Goal: Information Seeking & Learning: Check status

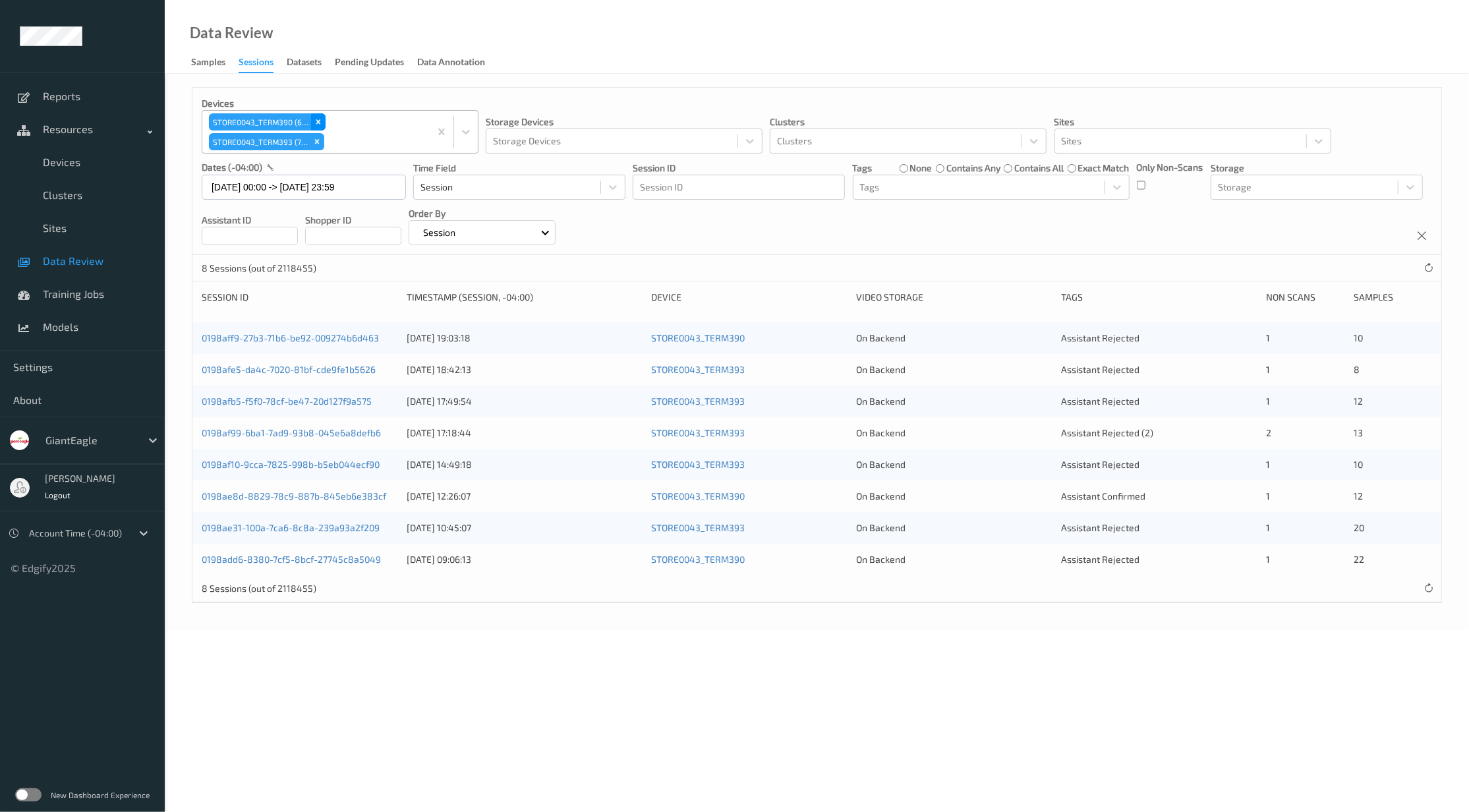
click at [320, 124] on icon "Remove STORE0043_TERM390 (69)" at bounding box center [318, 122] width 9 height 9
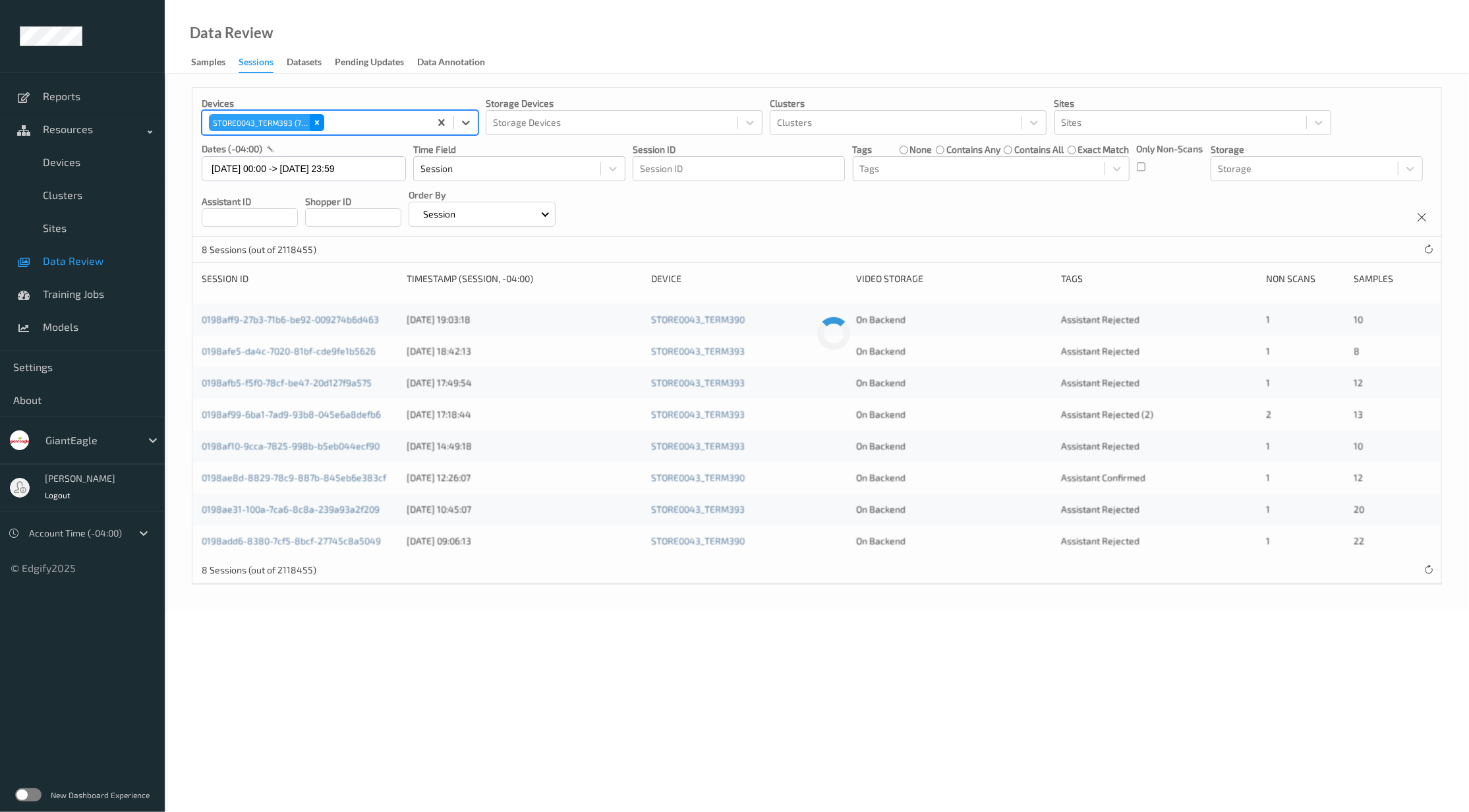
click at [320, 124] on icon "Remove STORE0043_TERM393 (70)" at bounding box center [317, 121] width 5 height 5
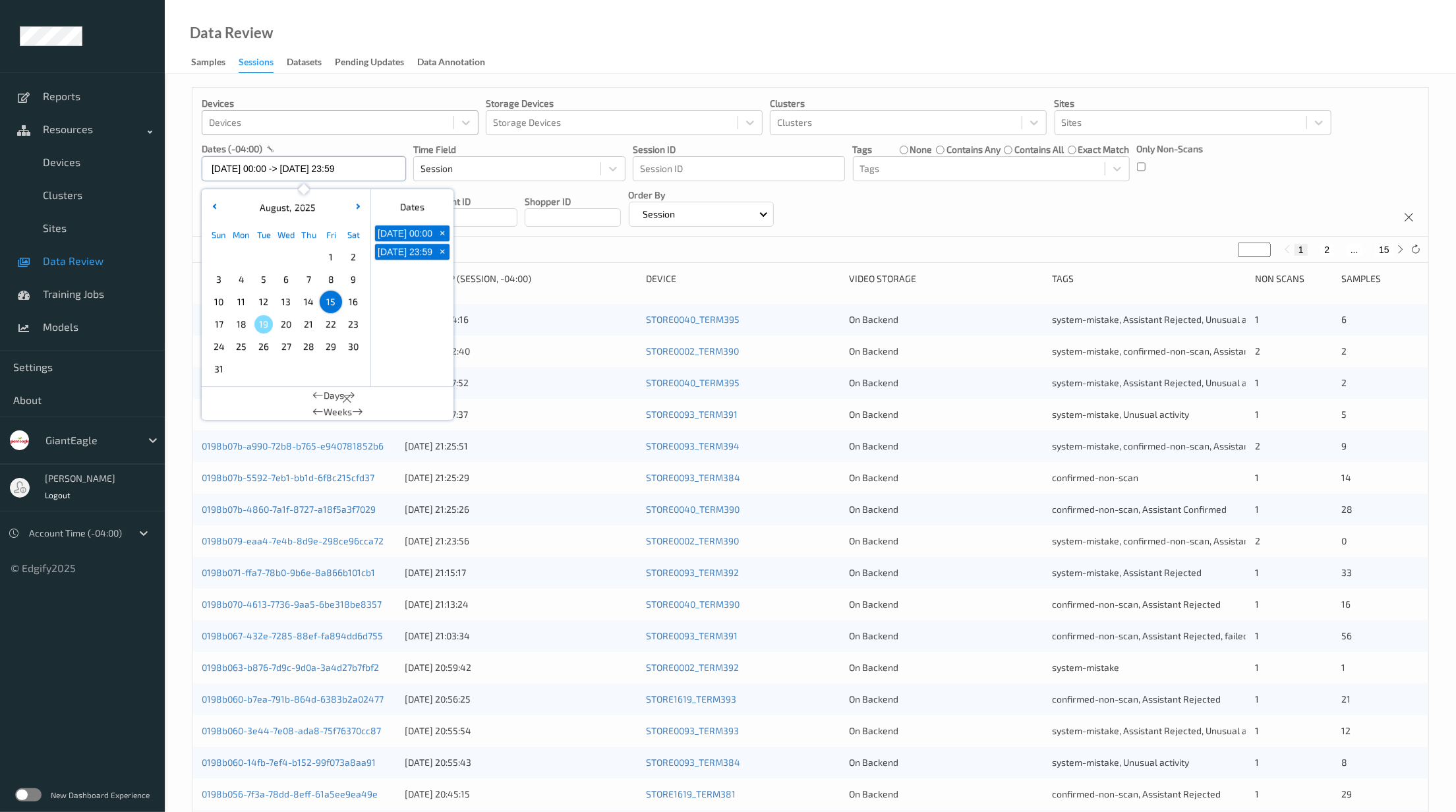
click at [394, 164] on input "[DATE] 00:00 -> [DATE] 23:59" at bounding box center [303, 168] width 204 height 25
click at [440, 231] on button "+" at bounding box center [441, 232] width 14 height 16
type input "[DATE] 00:00"
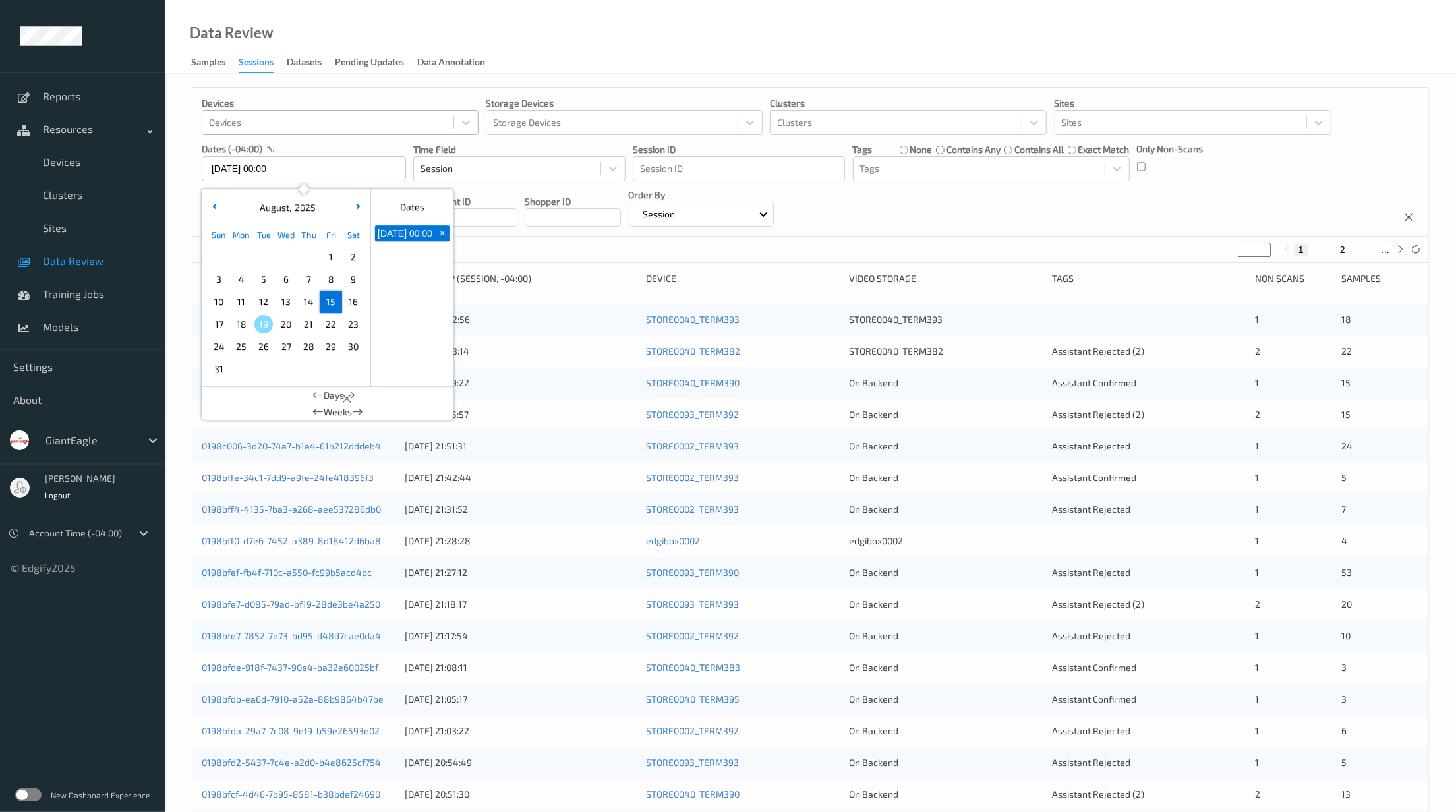
click at [440, 234] on span "+" at bounding box center [442, 233] width 14 height 14
click at [237, 298] on span "11" at bounding box center [241, 302] width 19 height 19
click at [353, 301] on span "16" at bounding box center [353, 302] width 19 height 19
type input "[DATE] 00:00 -> [DATE] 23:59"
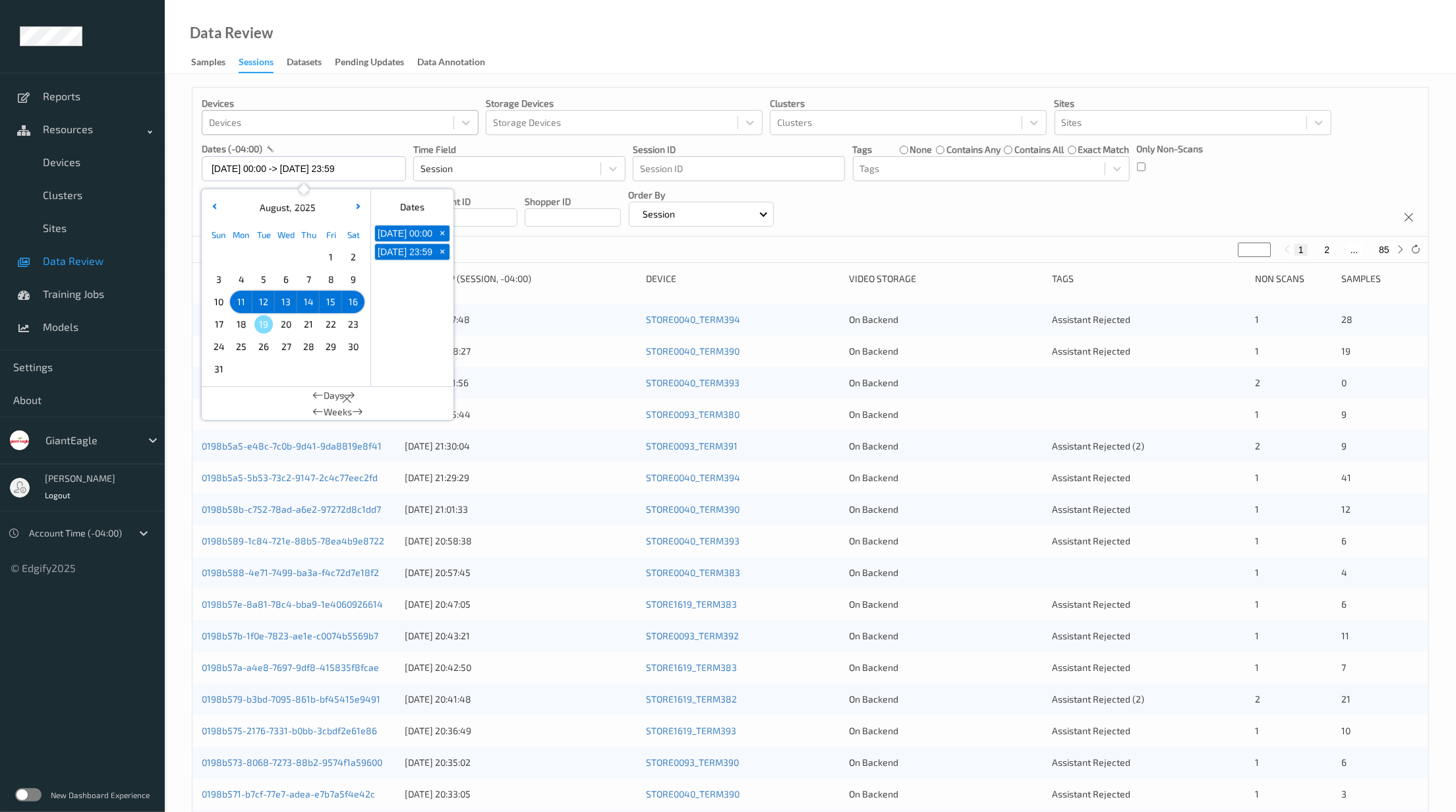
click at [747, 42] on div "Data Review Samples Sessions Datasets Pending Updates Data Annotation" at bounding box center [810, 37] width 1291 height 73
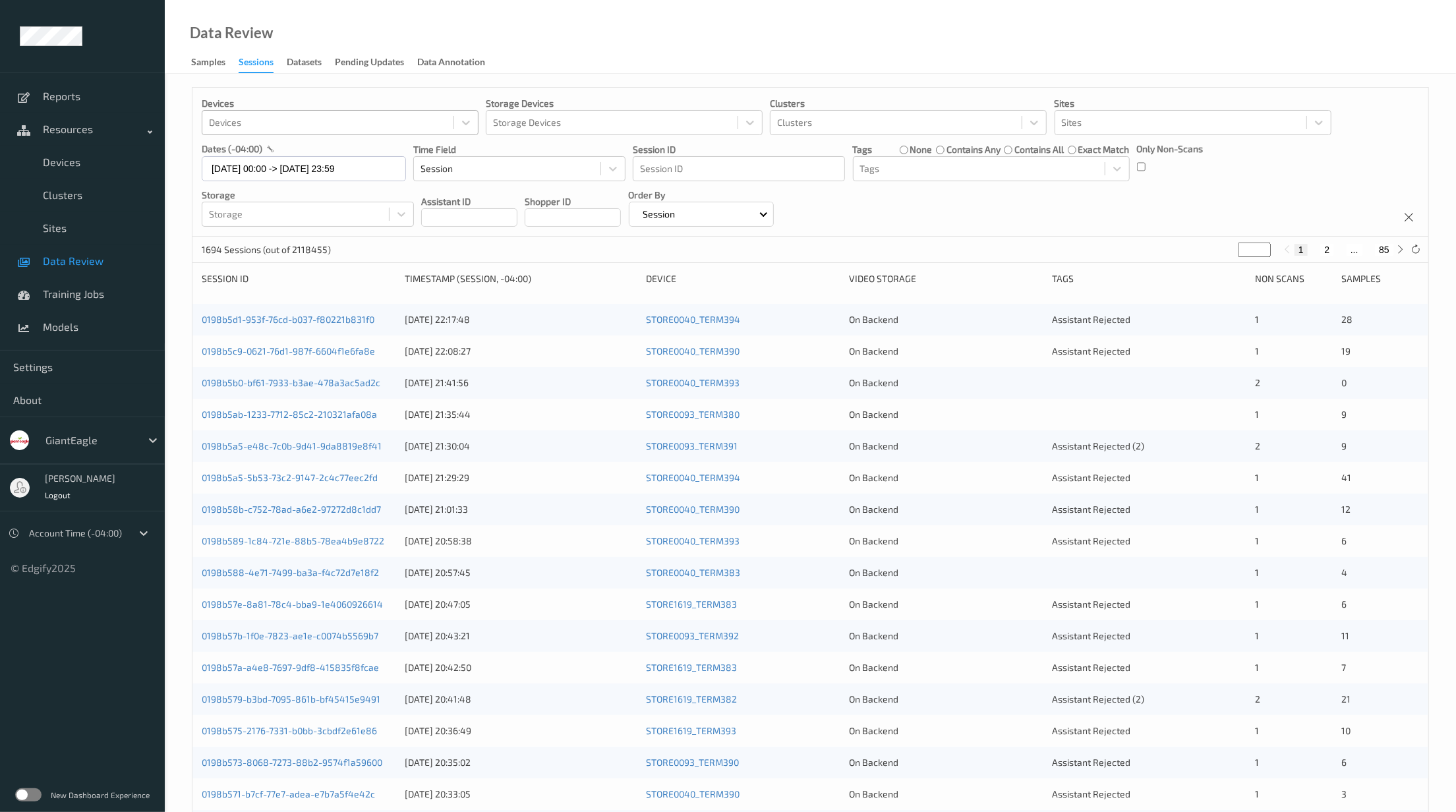
click at [325, 119] on div at bounding box center [328, 122] width 238 height 16
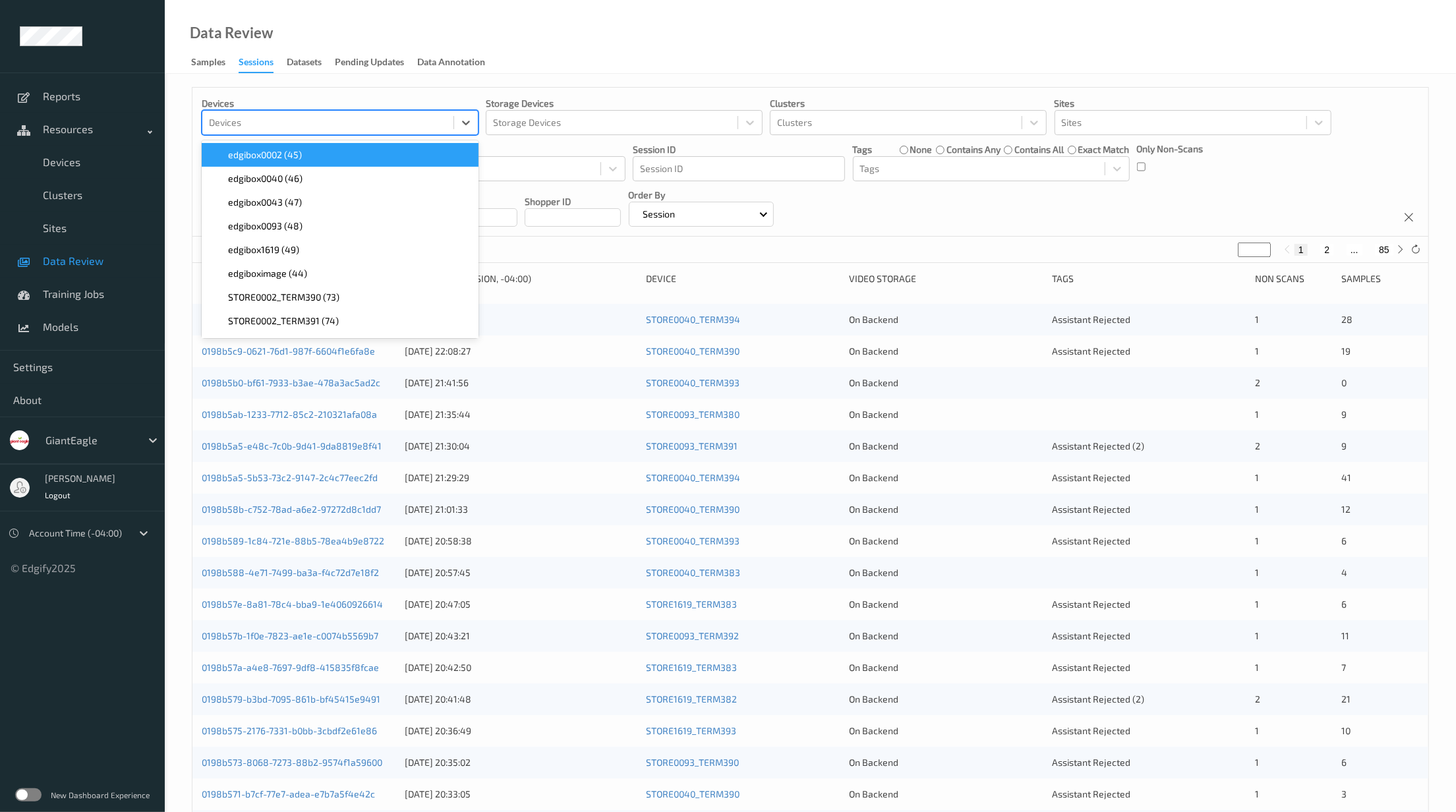
click at [325, 119] on div at bounding box center [328, 122] width 238 height 16
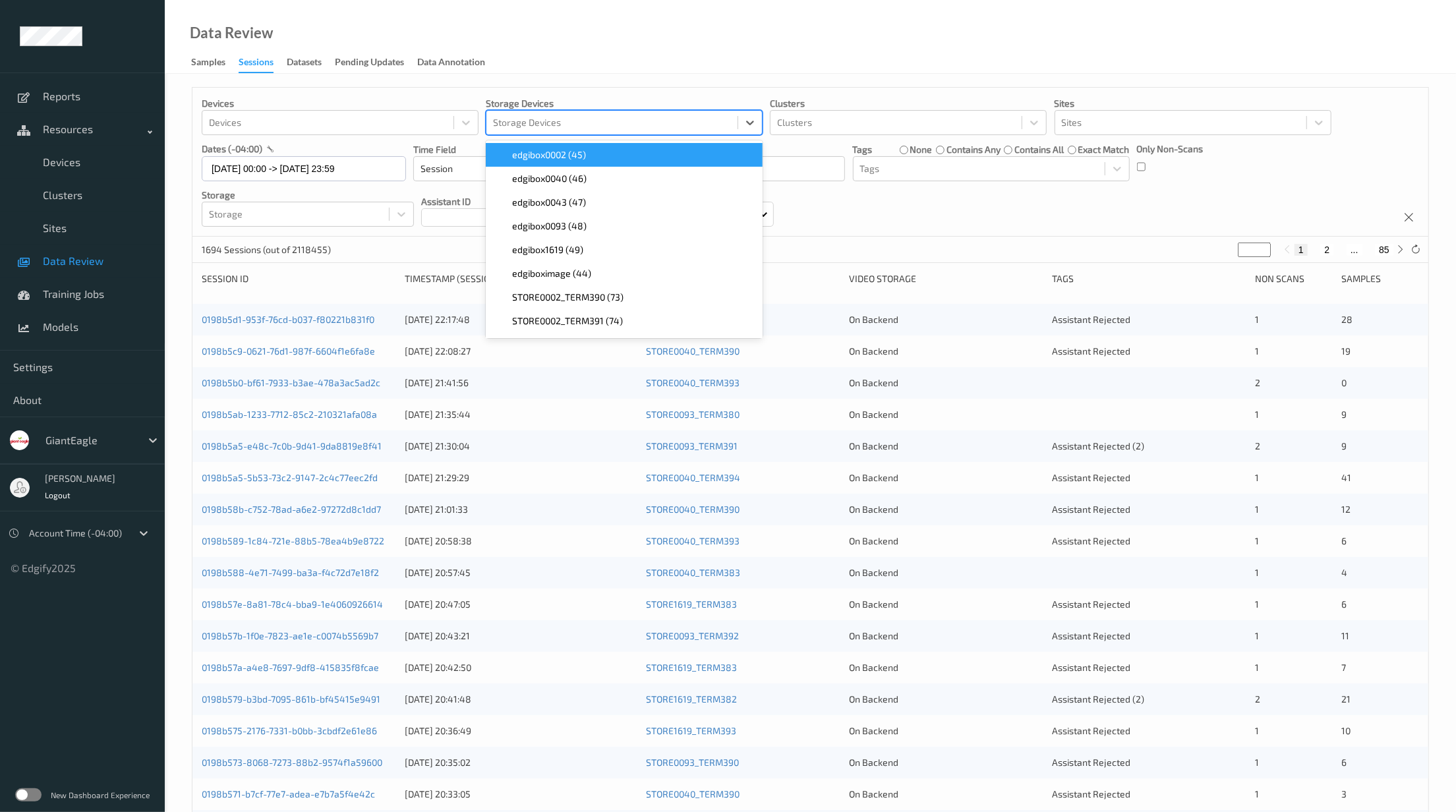
click at [588, 129] on div at bounding box center [612, 122] width 238 height 16
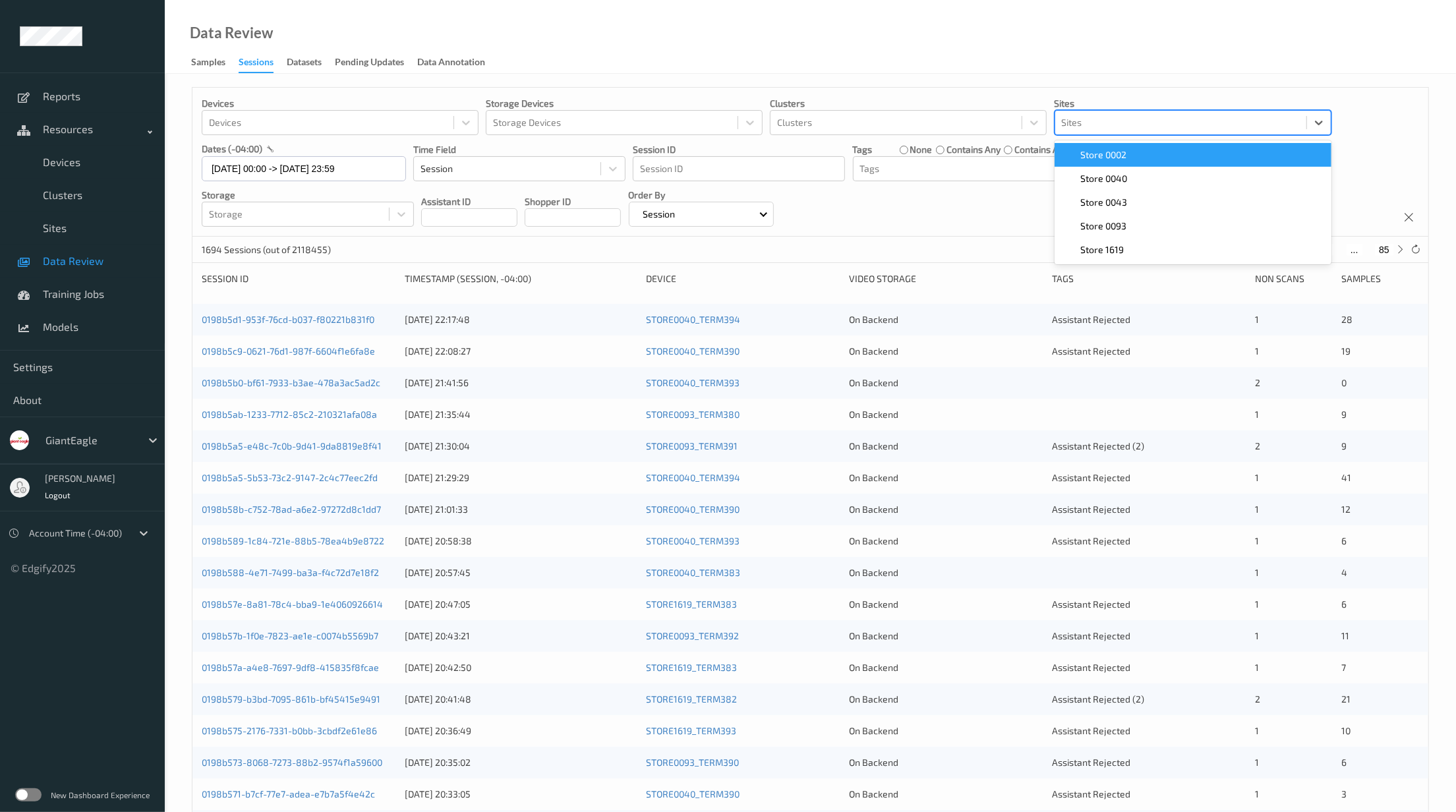
click at [1134, 133] on div "Sites" at bounding box center [1180, 122] width 251 height 21
click at [1134, 154] on div "Store 0002" at bounding box center [1192, 155] width 261 height 13
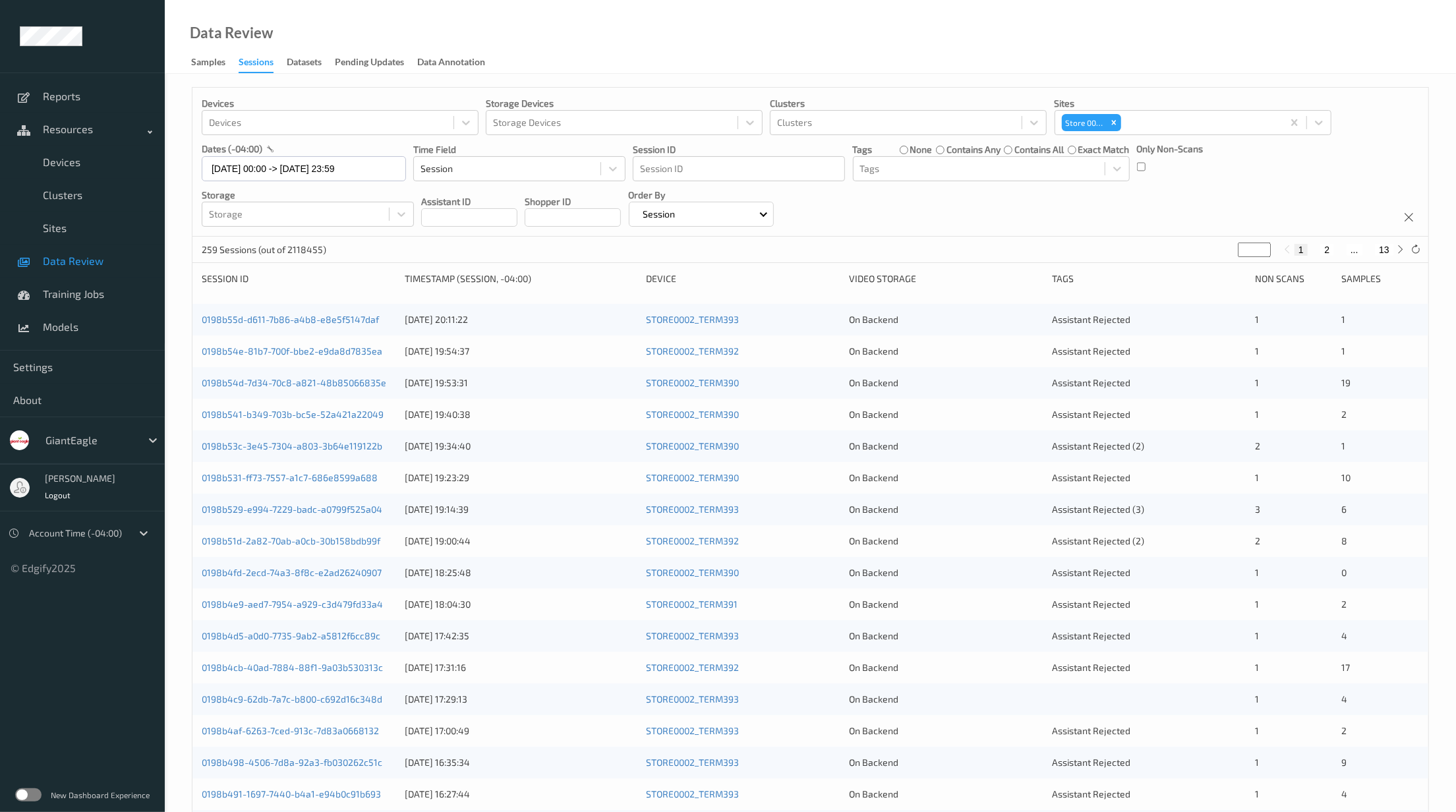
drag, startPoint x: 773, startPoint y: 42, endPoint x: 1032, endPoint y: 103, distance: 266.1
click at [776, 40] on div "Data Review Samples Sessions Datasets Pending Updates Data Annotation" at bounding box center [810, 37] width 1291 height 73
click at [1051, 172] on div at bounding box center [979, 168] width 238 height 16
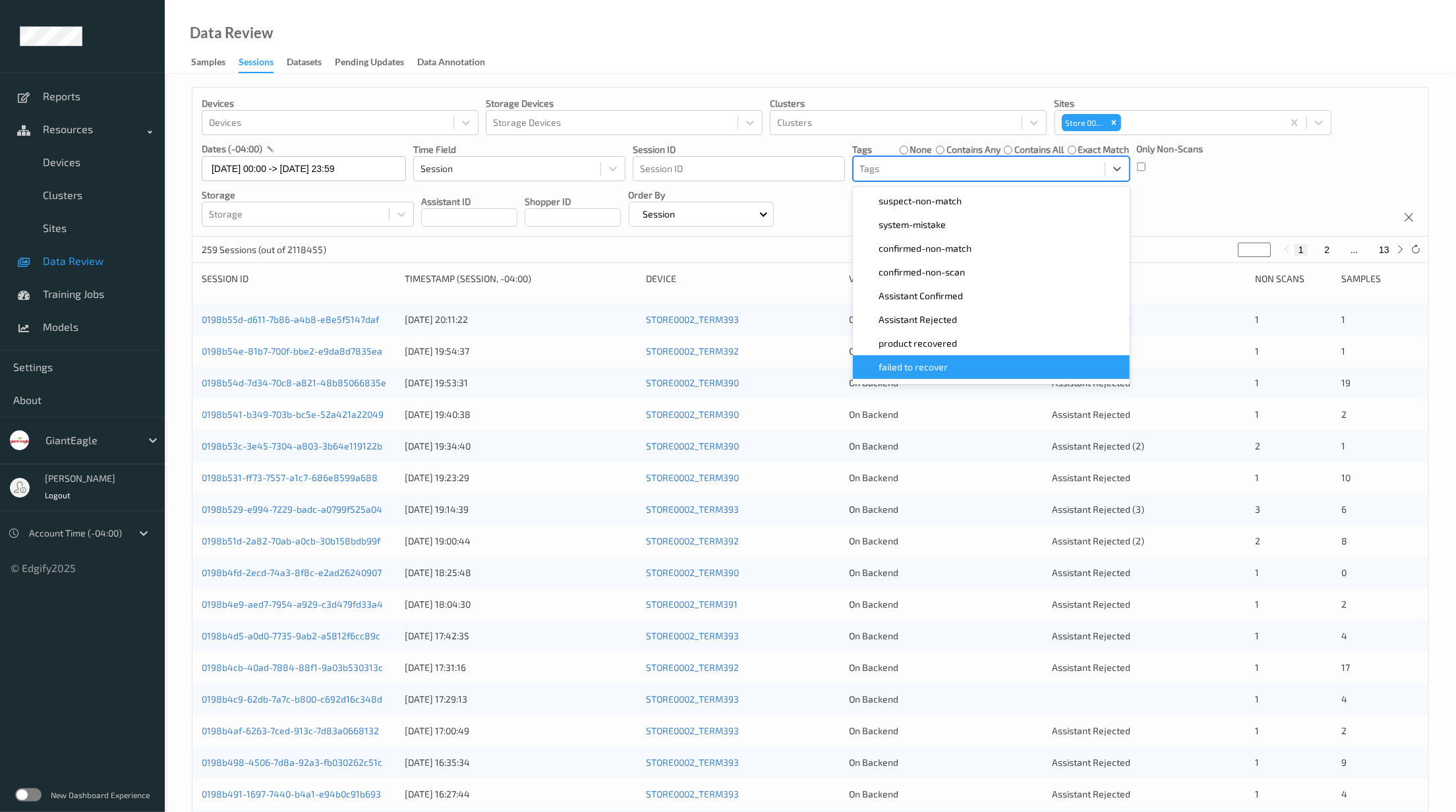
click at [1017, 361] on div "failed to recover" at bounding box center [990, 367] width 261 height 13
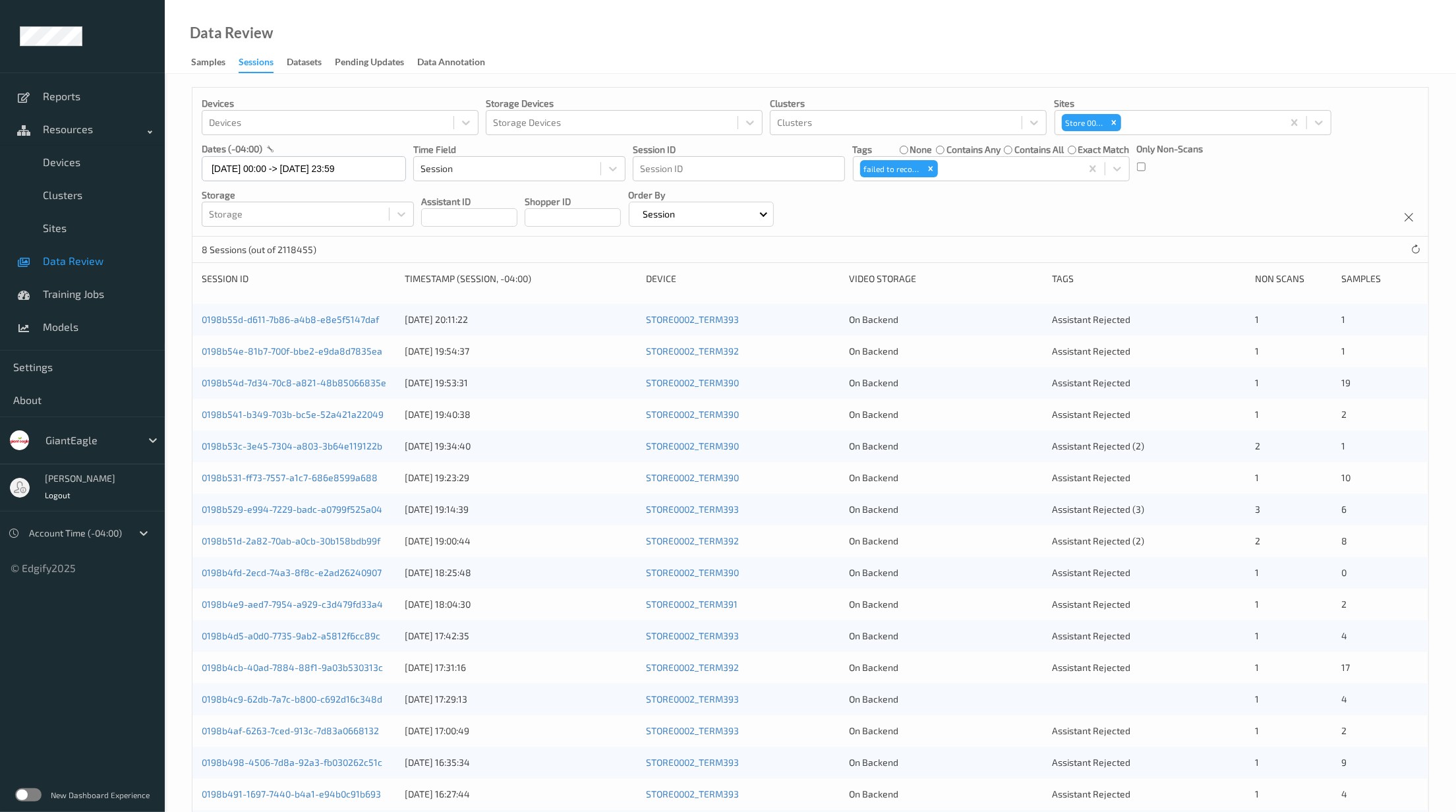
click at [796, 32] on div "Data Review Samples Sessions Datasets Pending Updates Data Annotation" at bounding box center [810, 37] width 1291 height 73
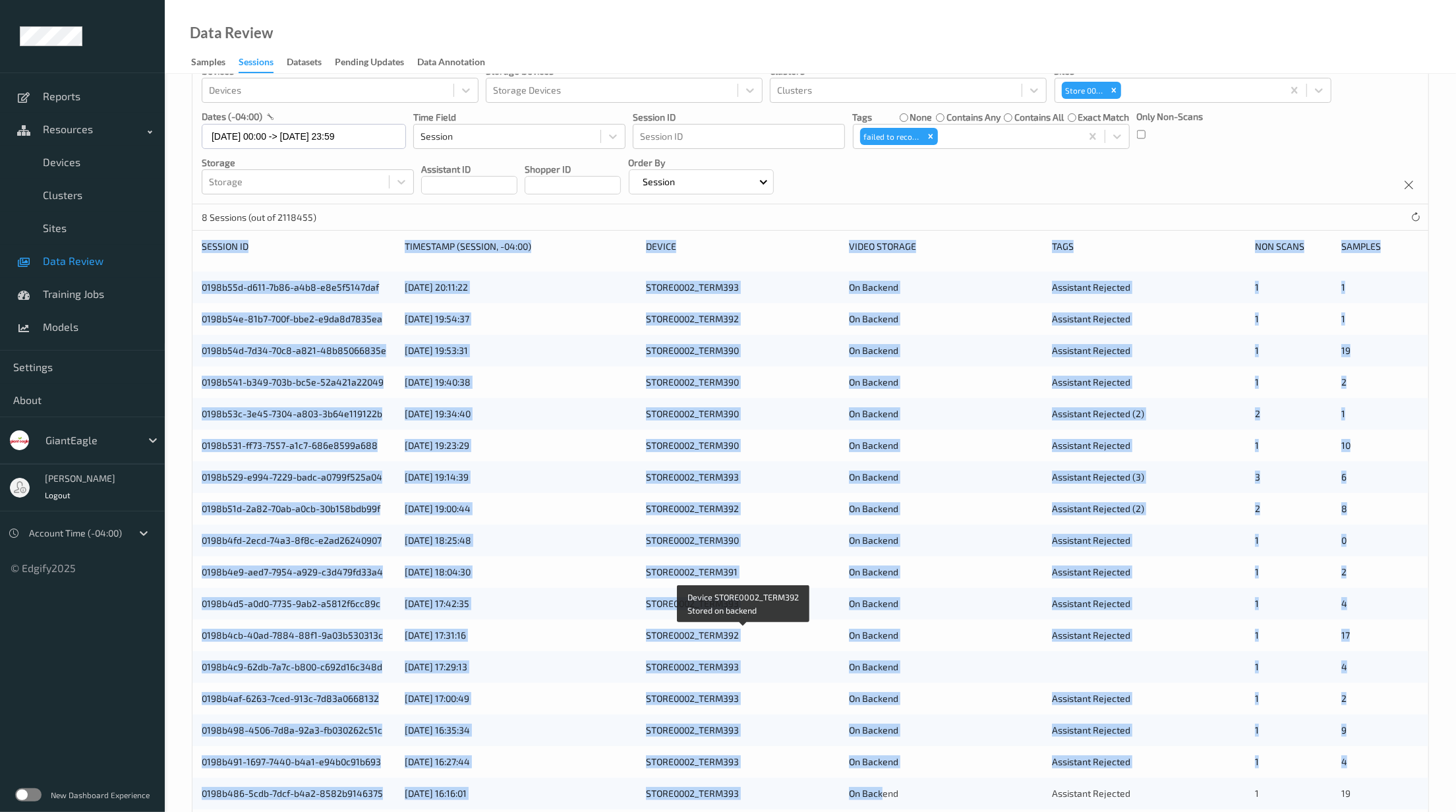
scroll to position [181, 0]
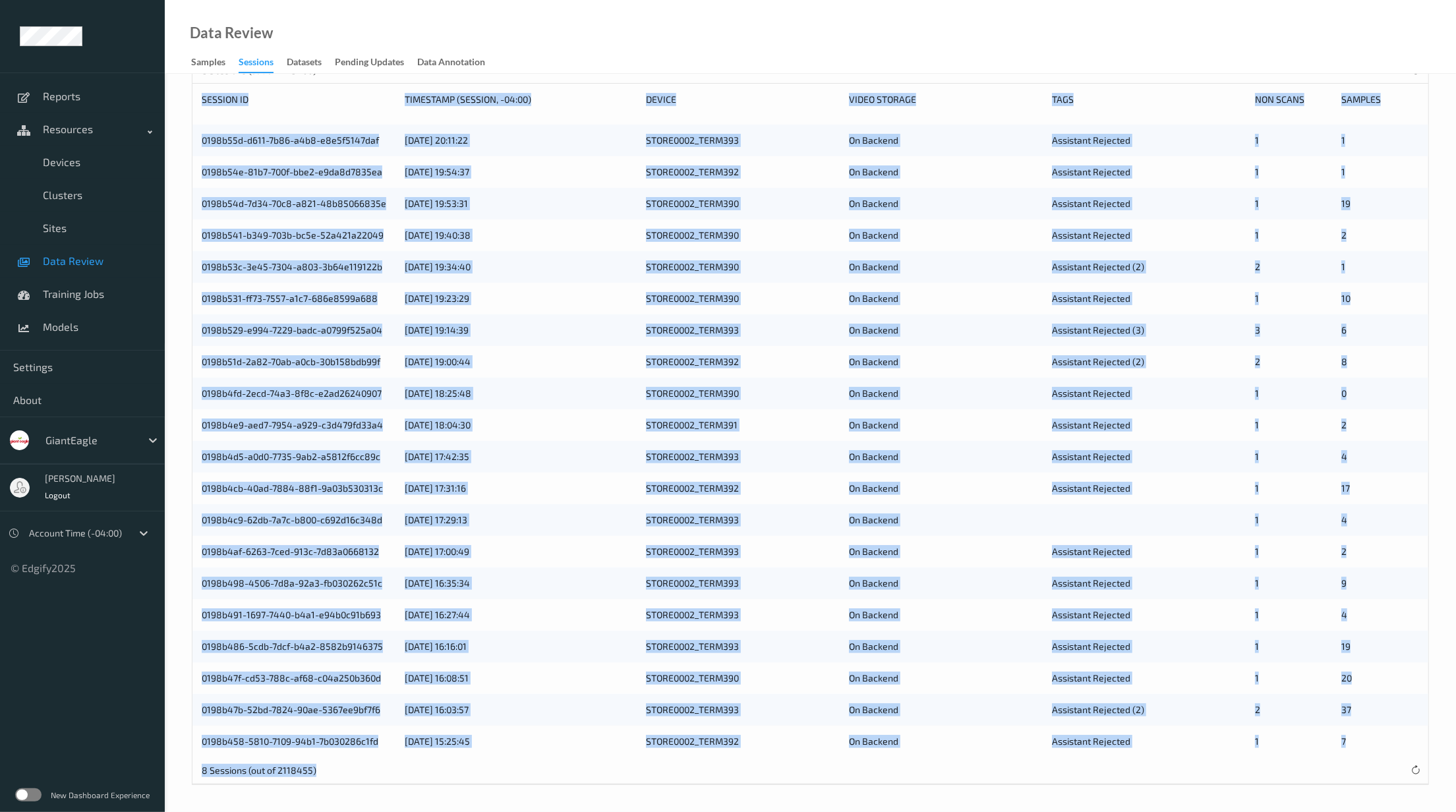
drag, startPoint x: 201, startPoint y: 280, endPoint x: 955, endPoint y: 854, distance: 947.6
click at [955, 632] on html "Reports Resources Devices Clusters Sites Data Review Training Jobs Models Setti…" at bounding box center [728, 227] width 1456 height 812
copy div "Session ID Timestamp (Session, -04:00) Device Video Storage Tags Non Scans Samp…"
drag, startPoint x: 852, startPoint y: 544, endPoint x: 1241, endPoint y: 168, distance: 541.0
click at [1241, 168] on div "Assistant Rejected" at bounding box center [1148, 172] width 194 height 13
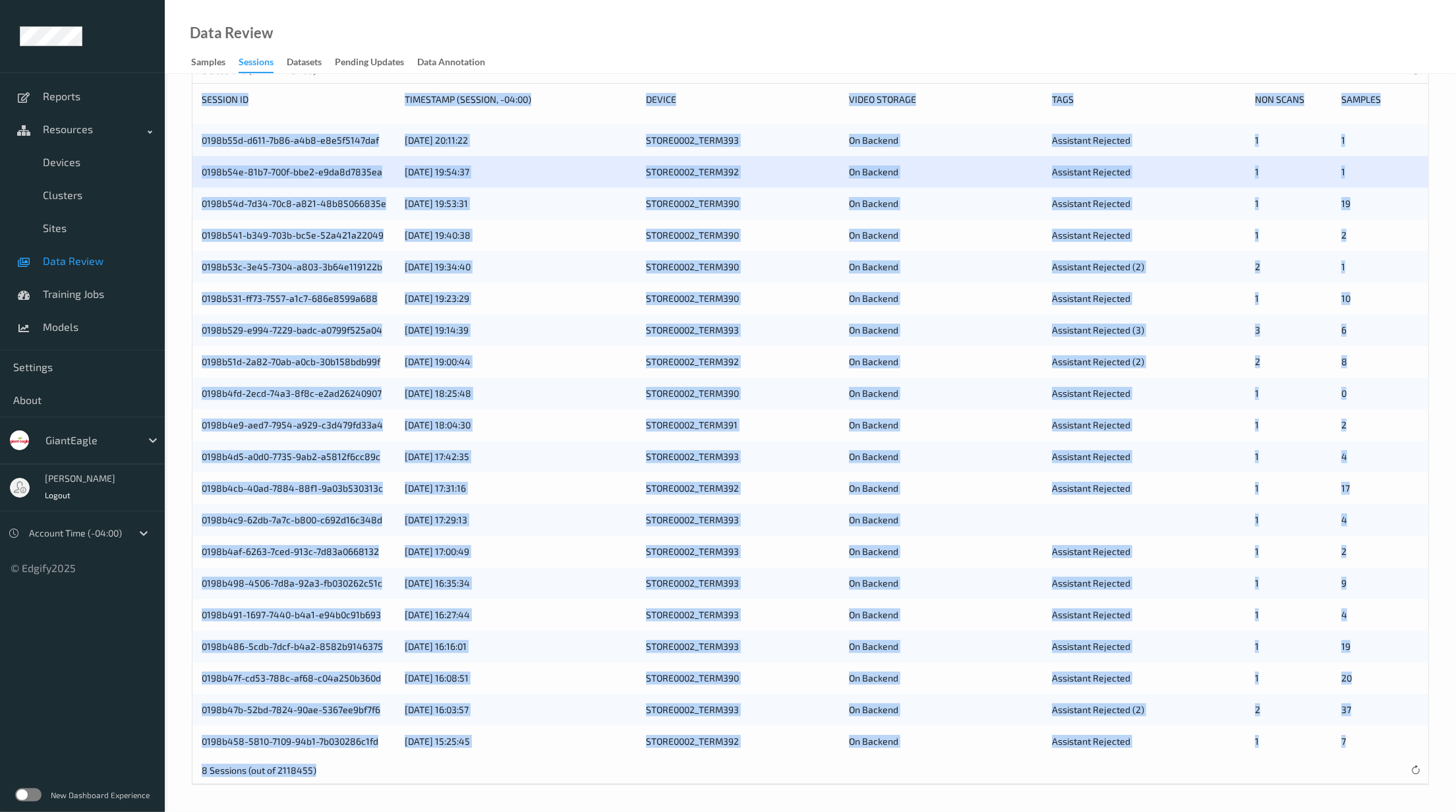
click at [1173, 102] on div "Tags" at bounding box center [1148, 100] width 194 height 13
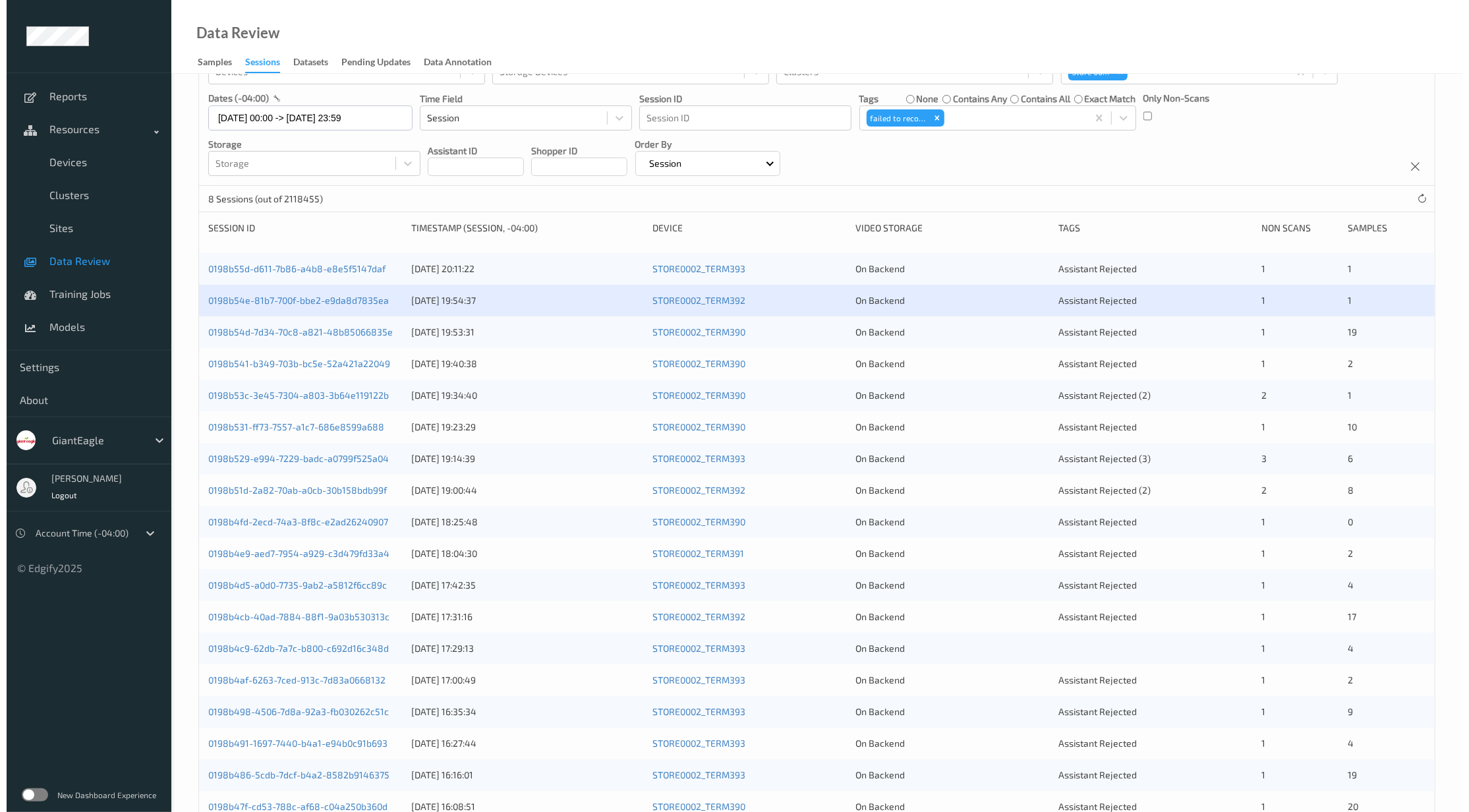
scroll to position [0, 0]
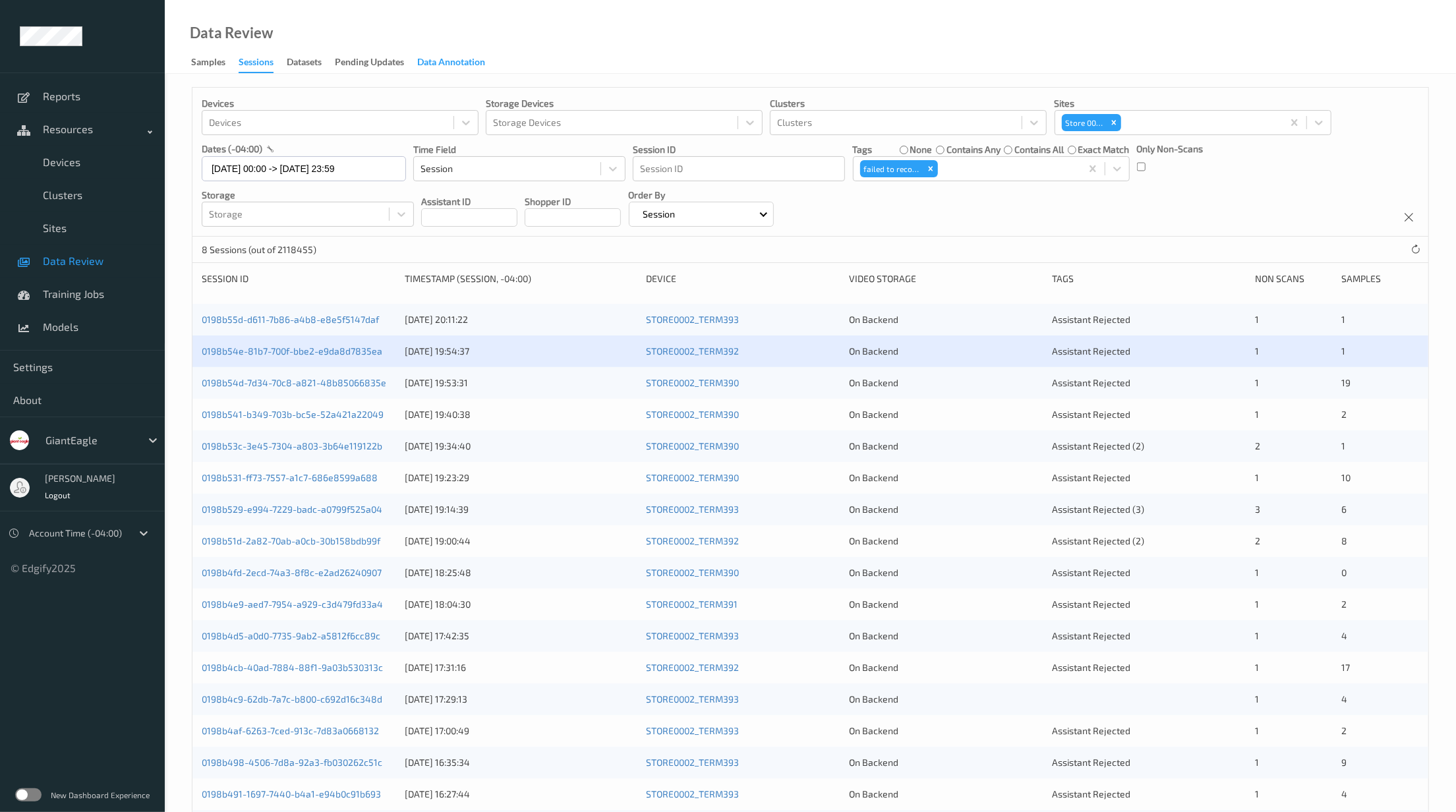
click at [439, 66] on div "Data Annotation" at bounding box center [451, 64] width 68 height 17
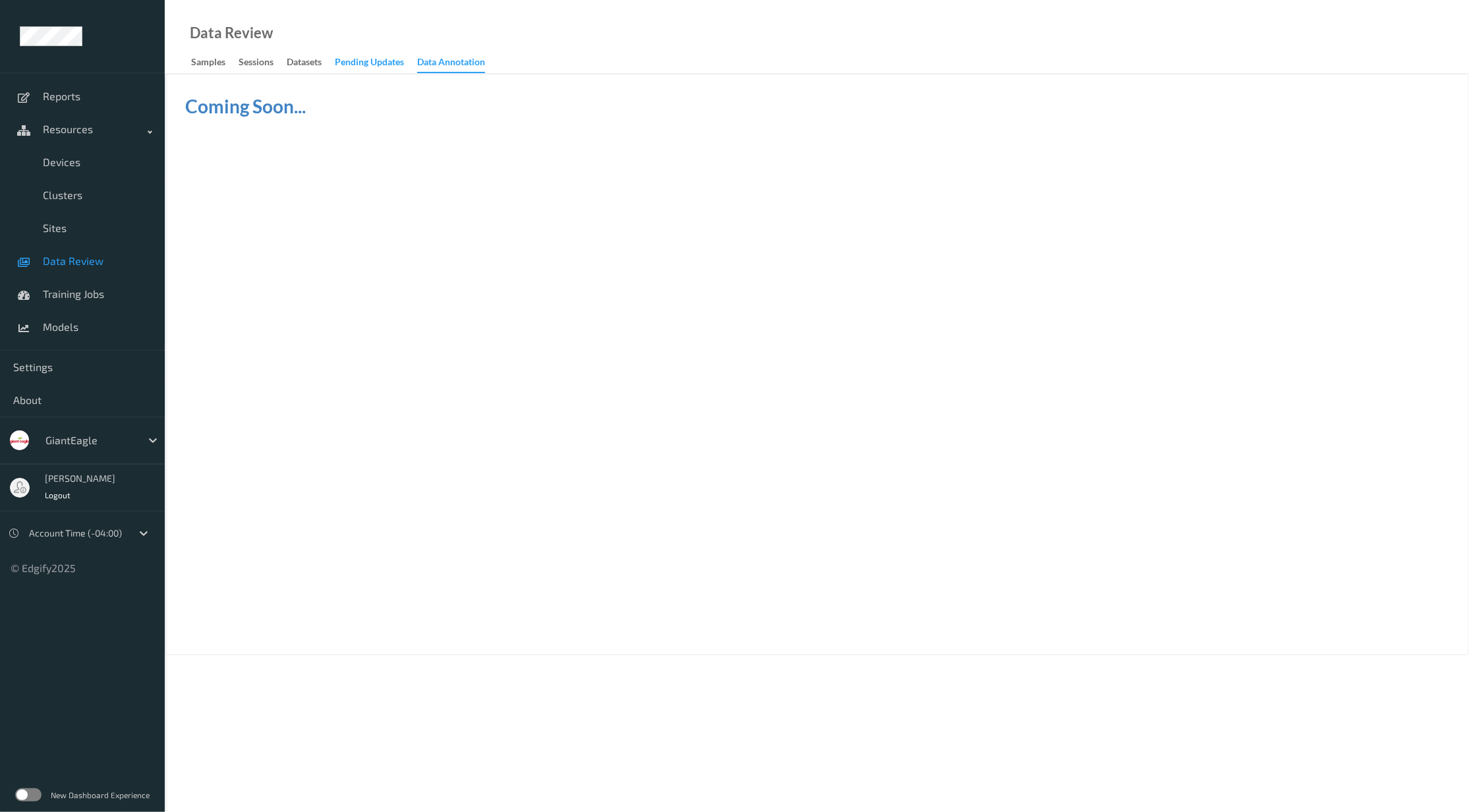
click at [375, 58] on div "Pending Updates" at bounding box center [370, 64] width 70 height 17
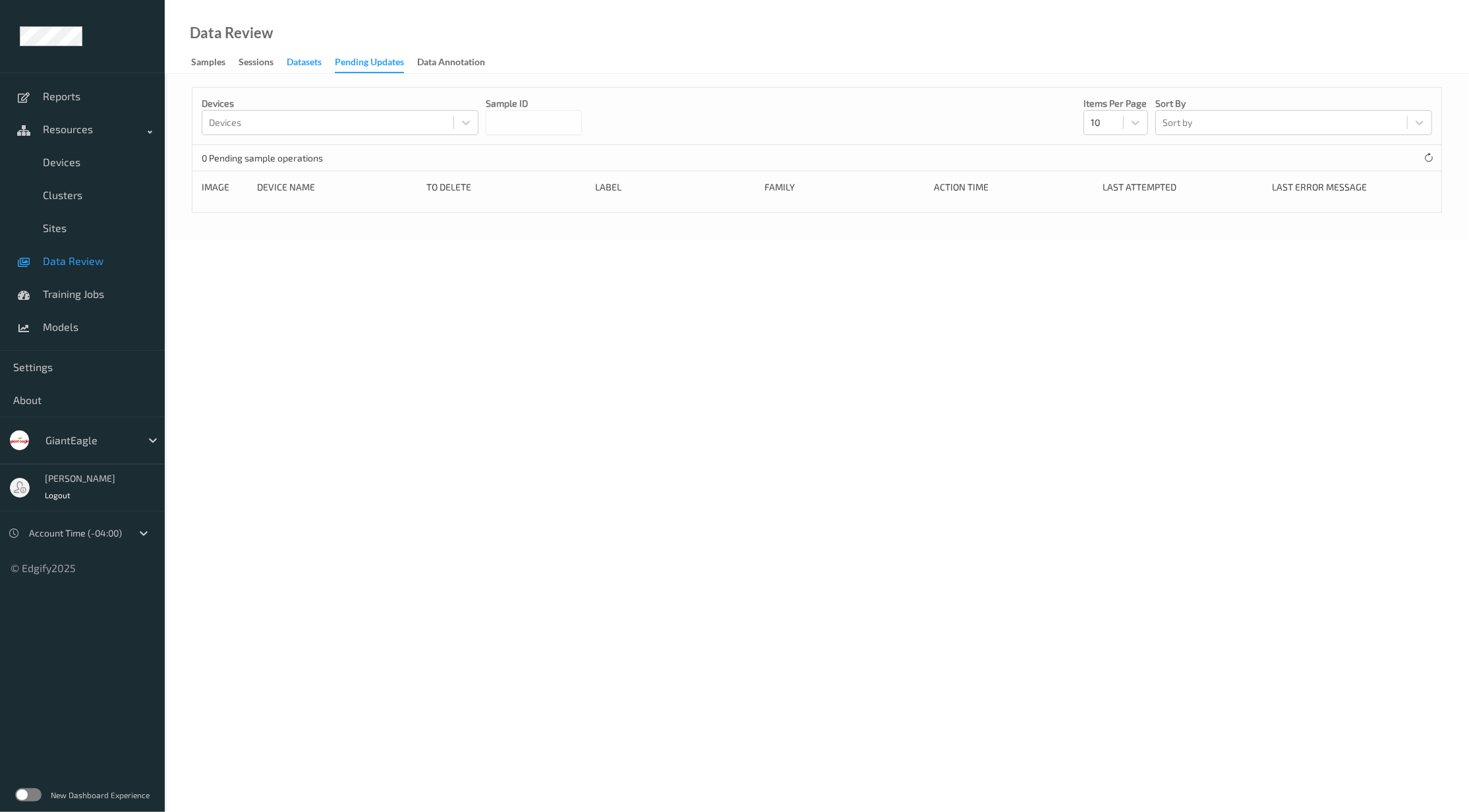
click at [307, 58] on div "Datasets" at bounding box center [304, 64] width 35 height 17
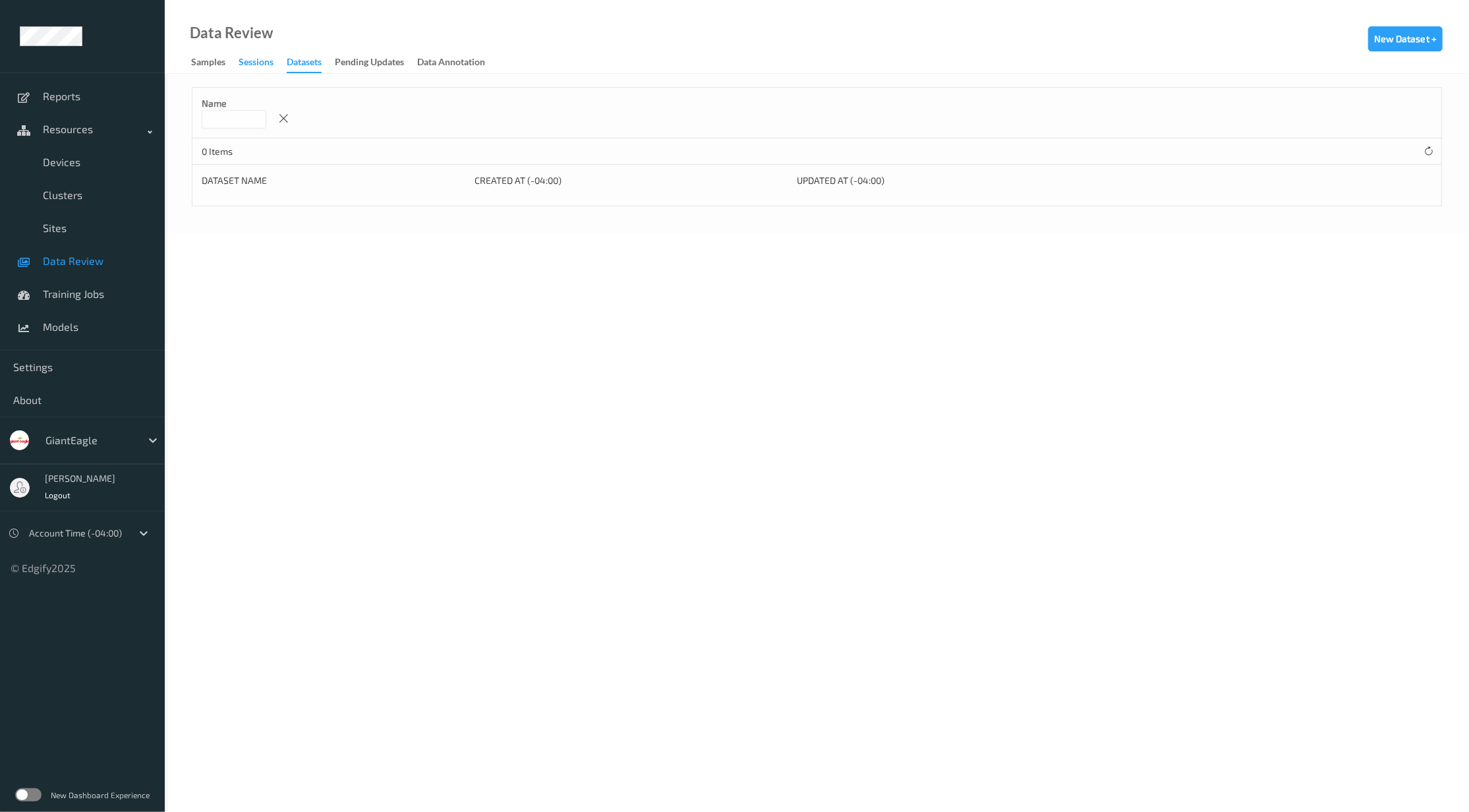
click at [258, 67] on div "Sessions" at bounding box center [255, 64] width 35 height 17
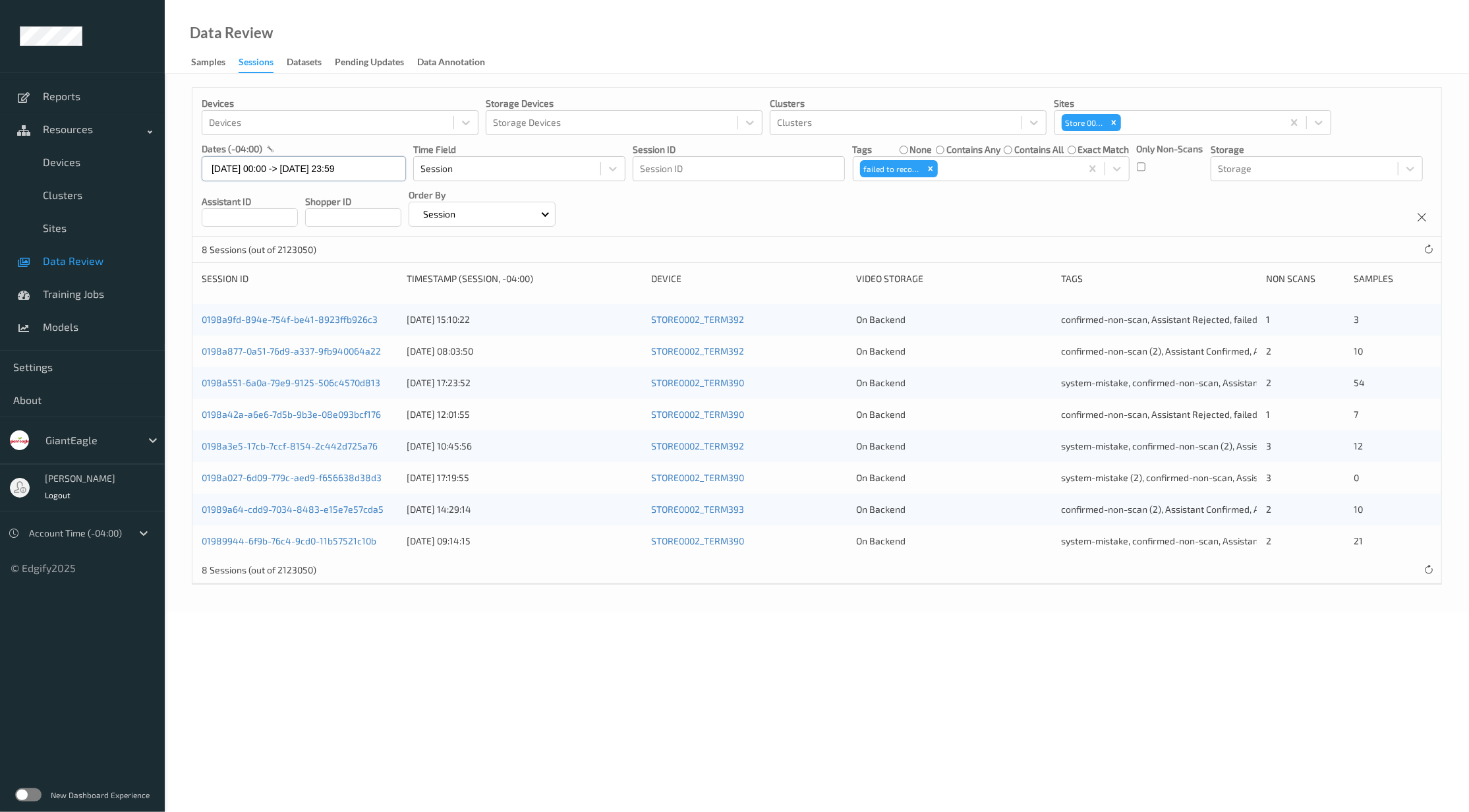
click at [379, 168] on input "[DATE] 00:00 -> [DATE] 23:59" at bounding box center [303, 168] width 204 height 25
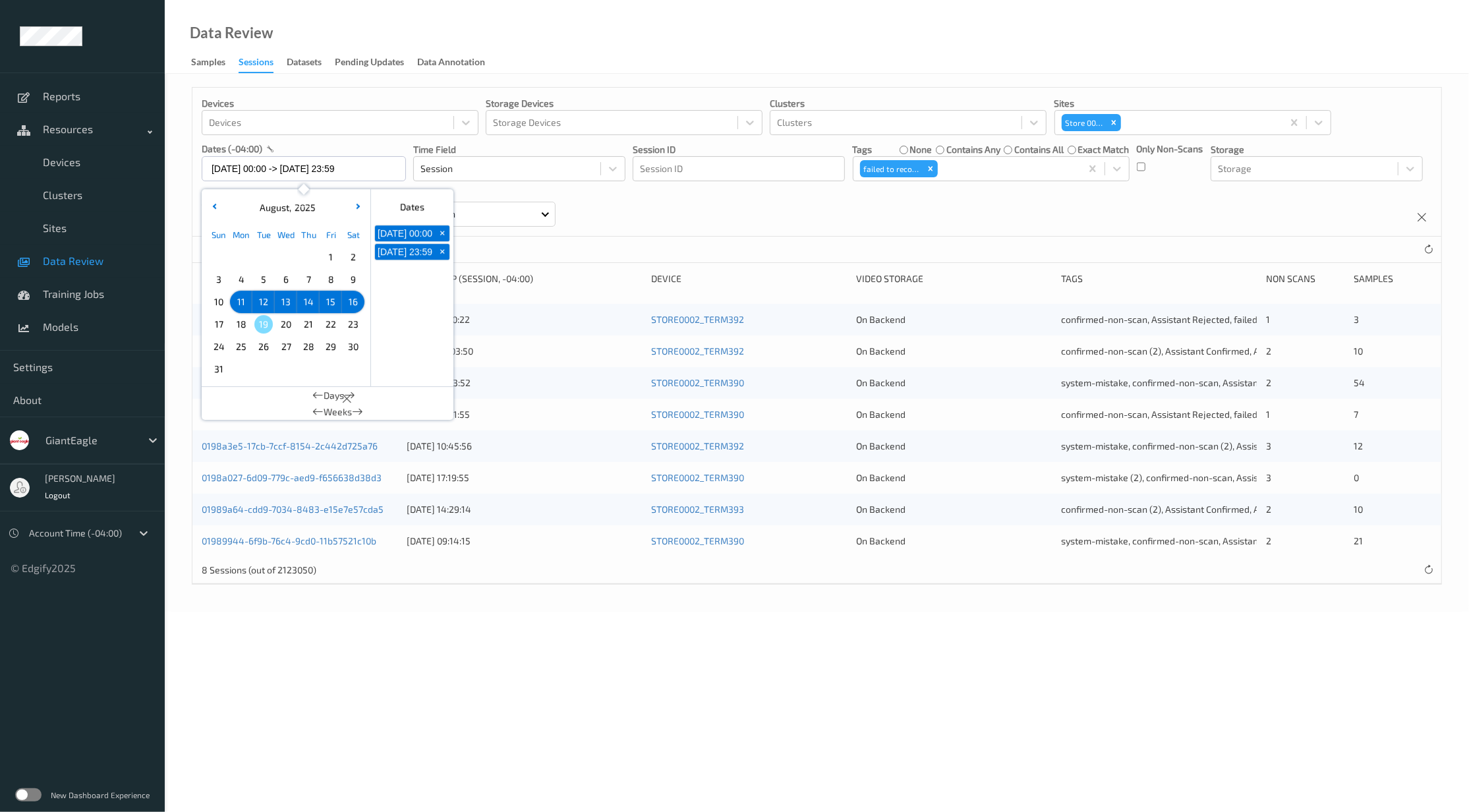
click at [552, 27] on div "Data Review Samples Sessions Datasets Pending Updates Data Annotation" at bounding box center [817, 37] width 1304 height 73
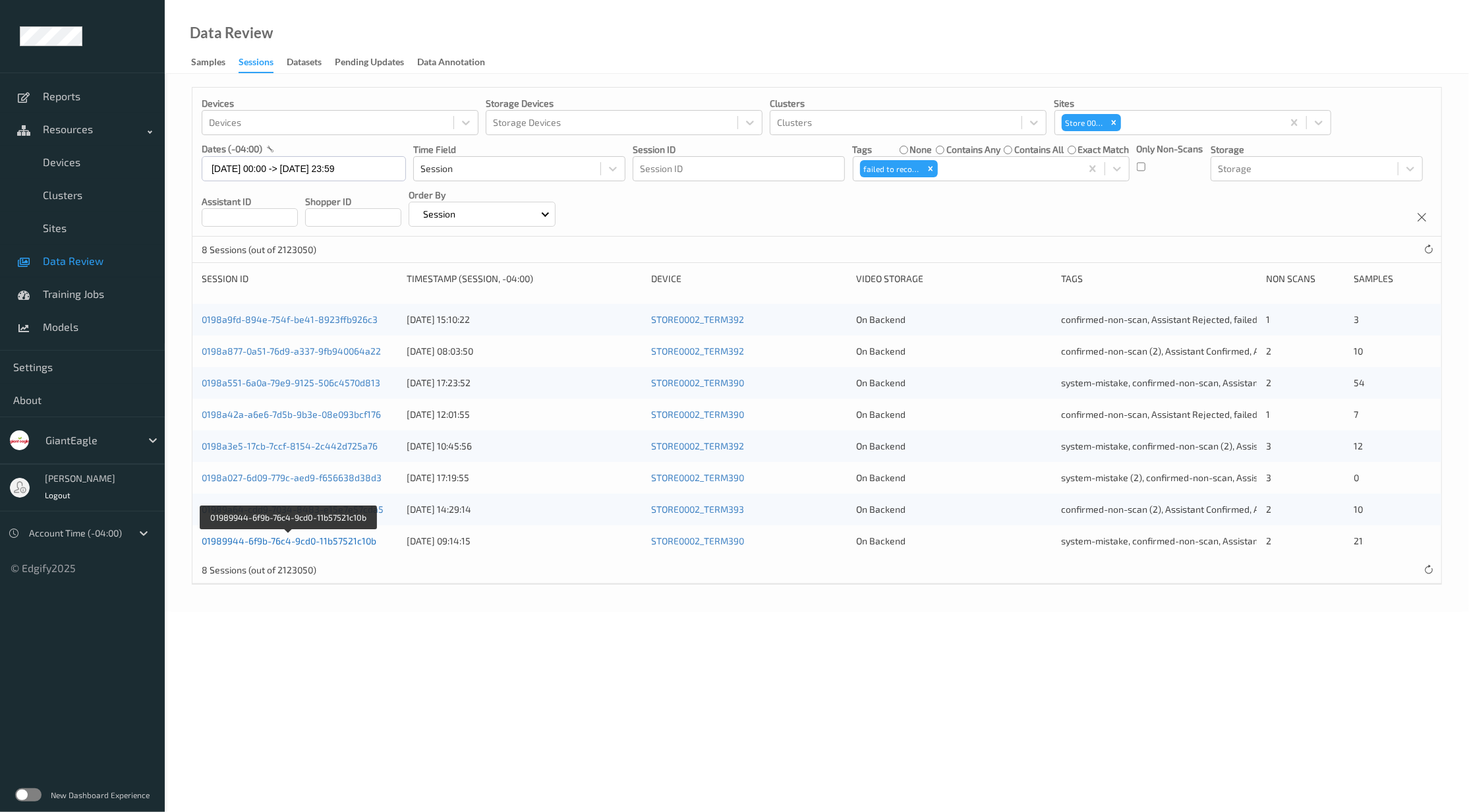
click at [330, 540] on link "01989944-6f9b-76c4-9cd0-11b57521c10b" at bounding box center [289, 540] width 175 height 11
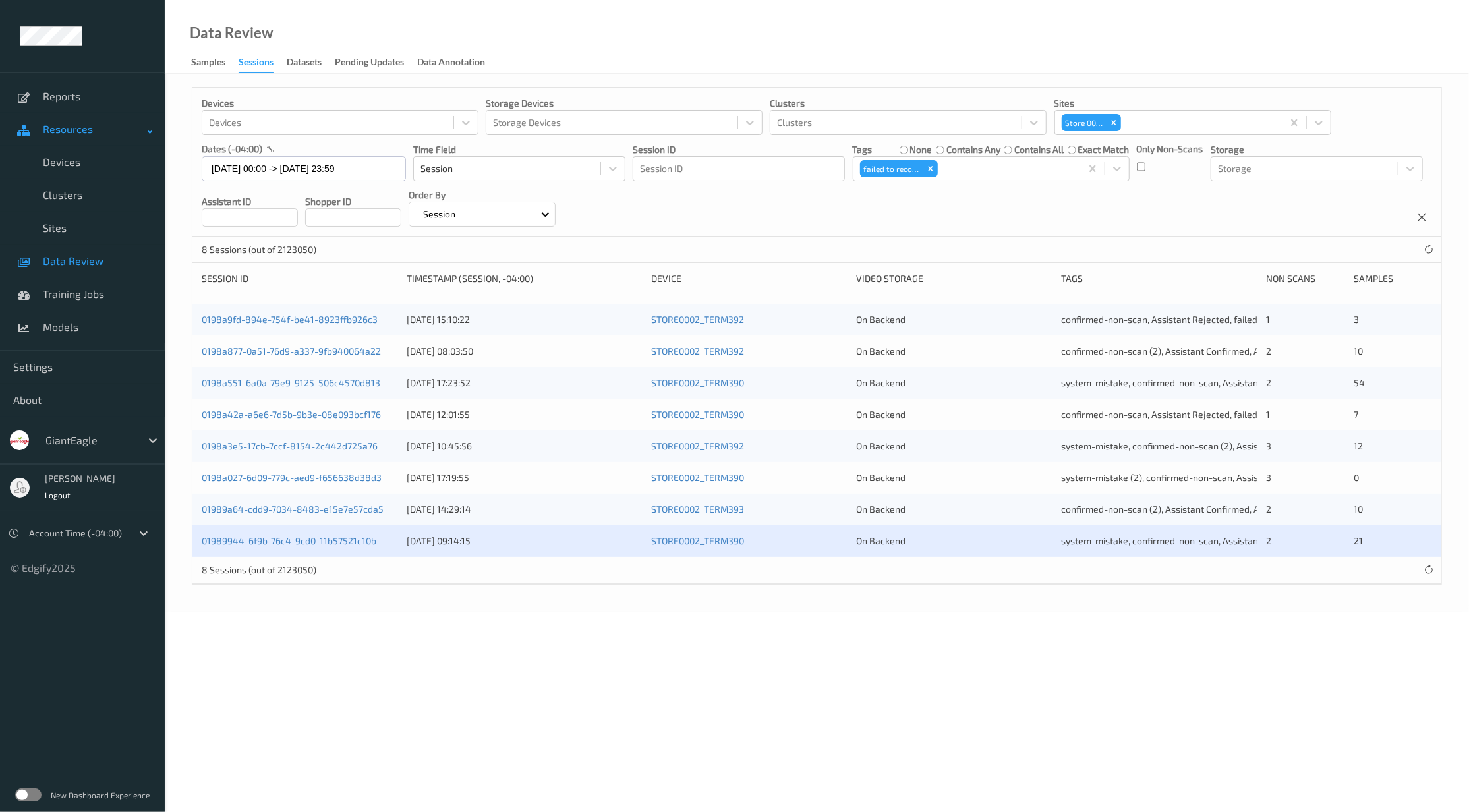
click at [60, 117] on link "Resources" at bounding box center [82, 129] width 165 height 33
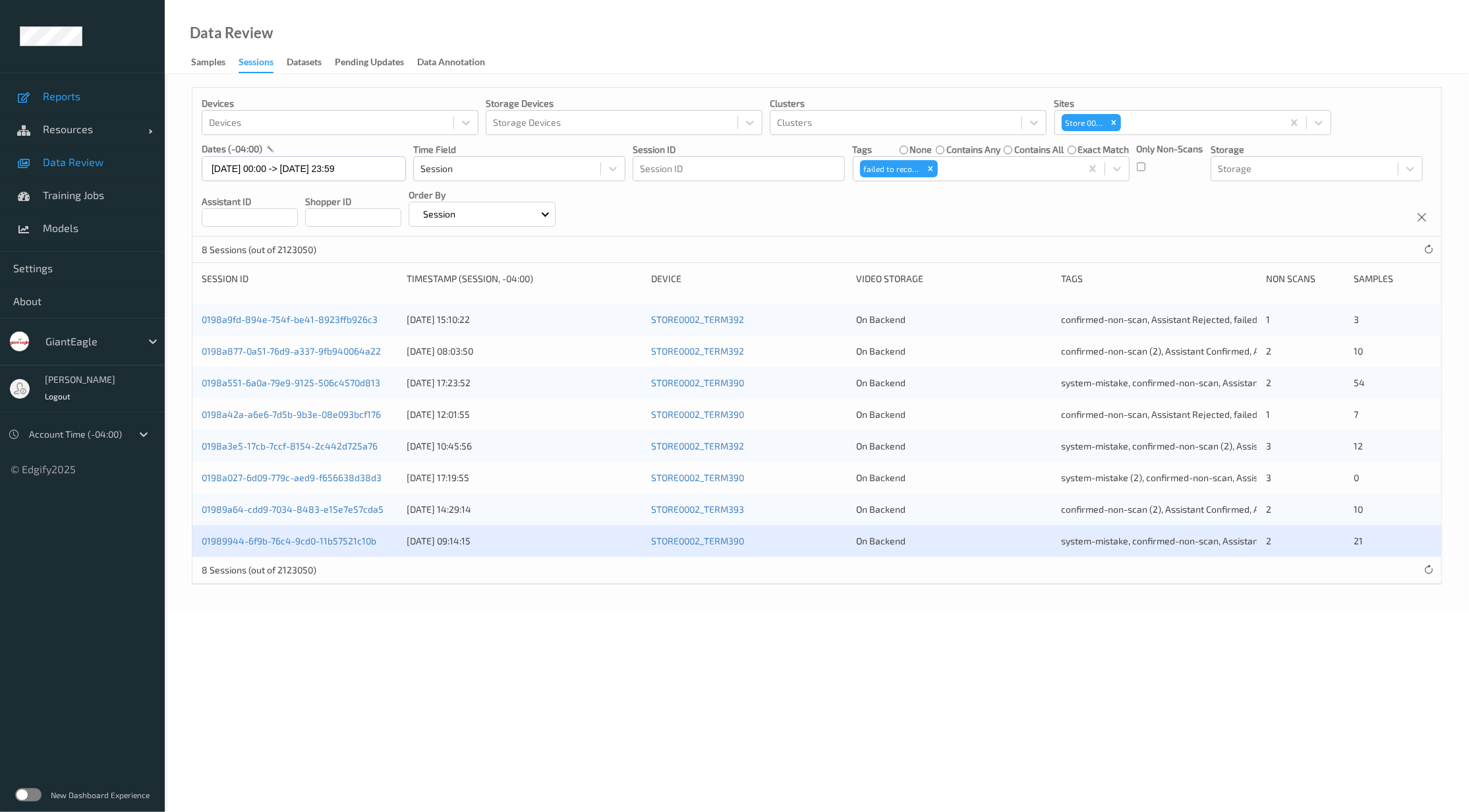
click at [63, 95] on span "Reports" at bounding box center [98, 96] width 109 height 13
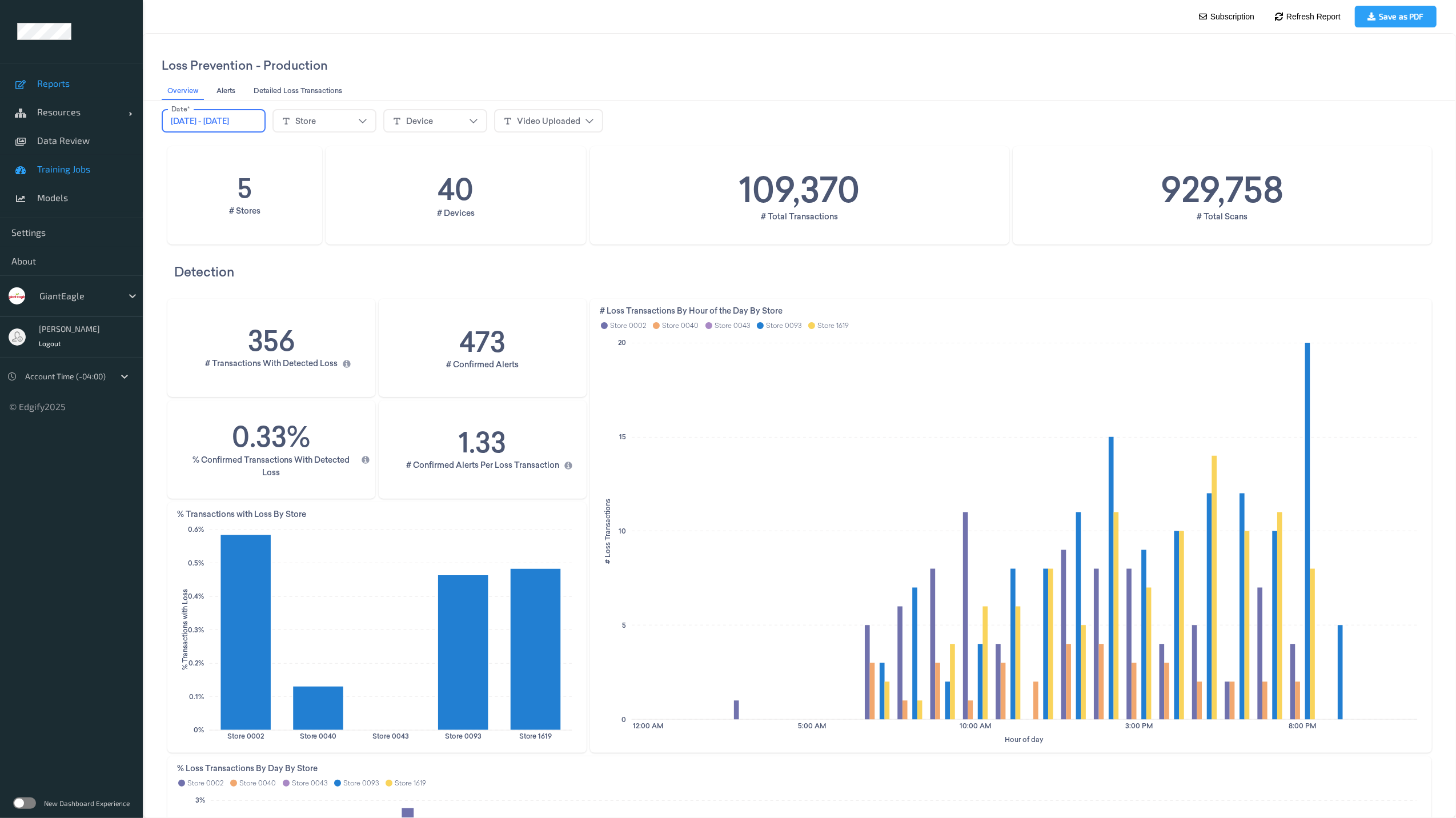
click at [64, 172] on span "Training Jobs" at bounding box center [85, 169] width 95 height 11
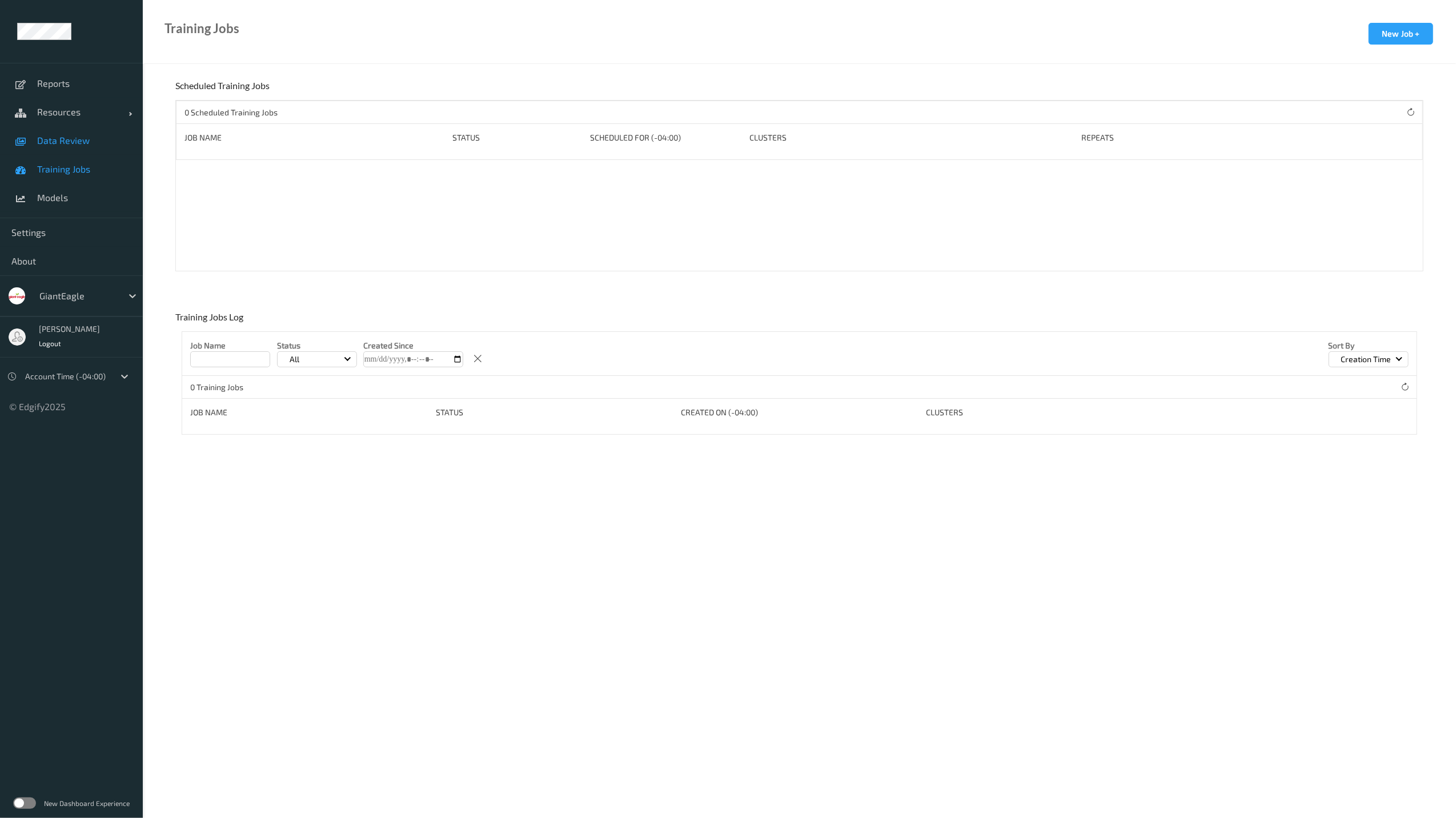
click at [69, 144] on span "Data Review" at bounding box center [85, 140] width 95 height 11
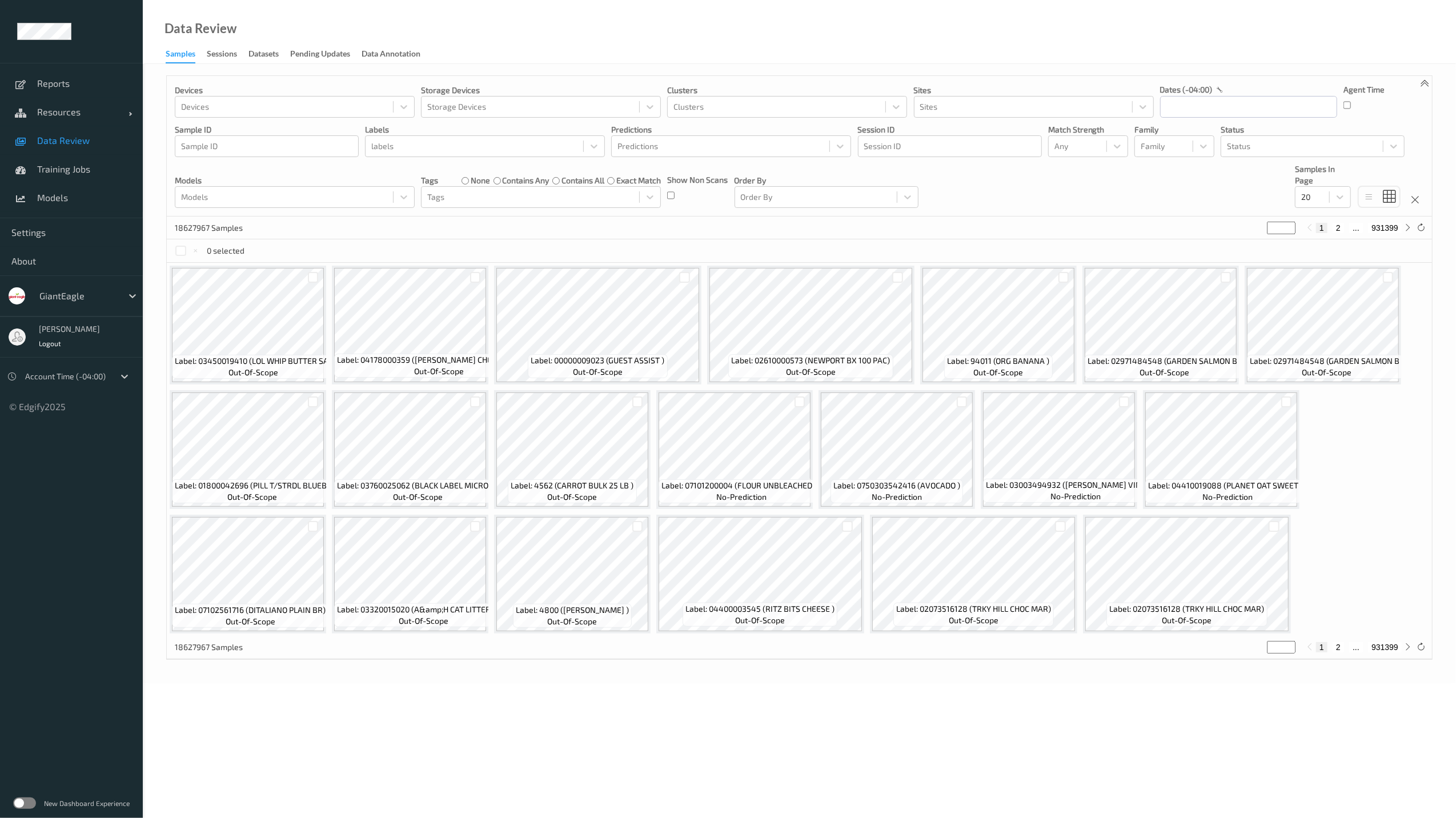
click at [210, 46] on div "Data Review" at bounding box center [189, 43] width 94 height 41
click at [211, 54] on div "Sessions" at bounding box center [221, 55] width 30 height 15
